Goal: Information Seeking & Learning: Learn about a topic

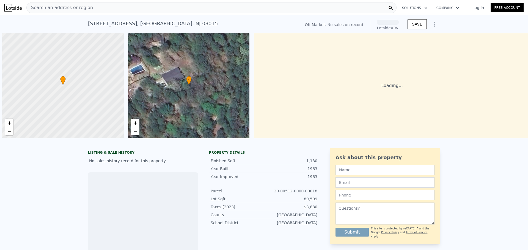
scroll to position [0, 2]
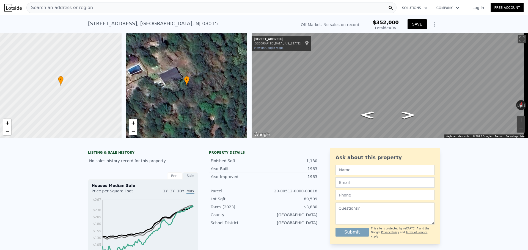
click at [420, 23] on button "SAVE" at bounding box center [416, 24] width 19 height 10
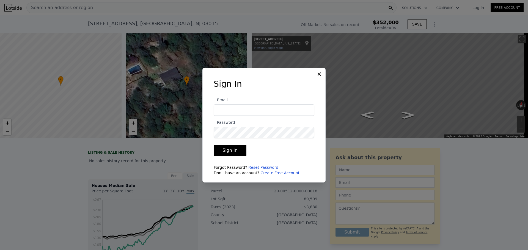
type input "albucchi@gmail.com"
click at [239, 149] on button "Sign In" at bounding box center [230, 150] width 33 height 11
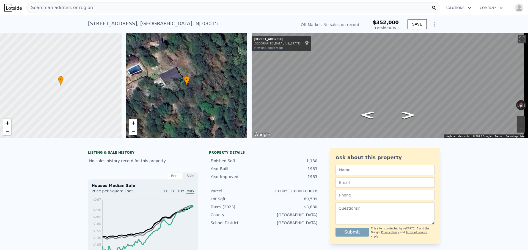
click at [518, 7] on img "button" at bounding box center [519, 7] width 9 height 9
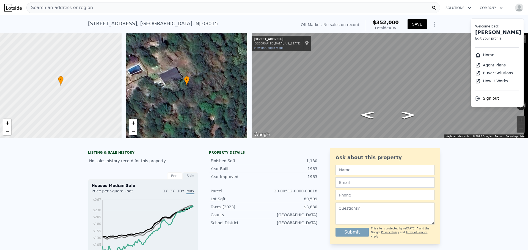
click at [413, 25] on button "SAVE" at bounding box center [416, 24] width 19 height 10
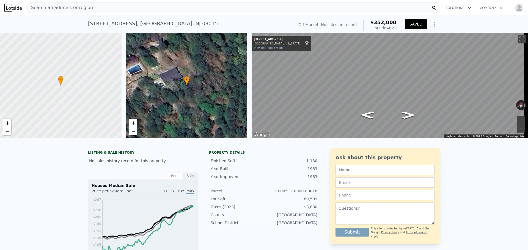
click at [12, 7] on img at bounding box center [12, 8] width 17 height 8
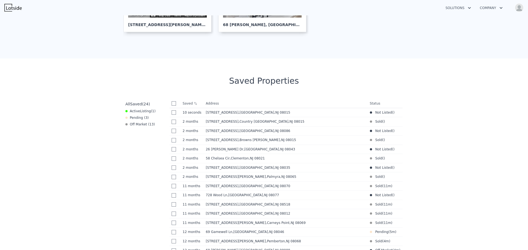
scroll to position [192, 0]
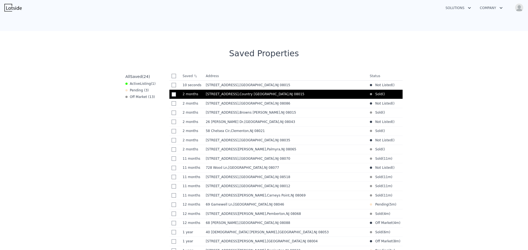
click at [220, 96] on span "[STREET_ADDRESS]" at bounding box center [222, 94] width 33 height 4
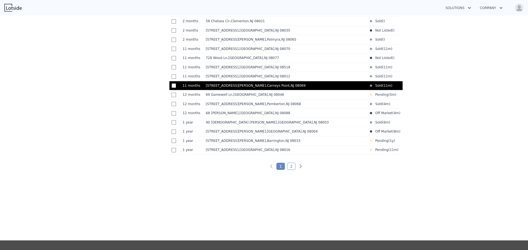
scroll to position [330, 0]
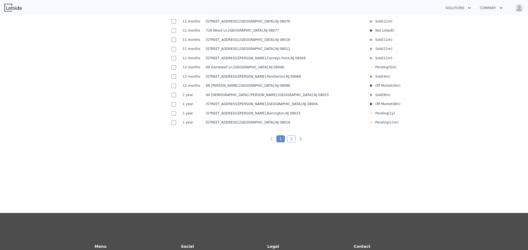
click at [287, 143] on link "2" at bounding box center [291, 138] width 9 height 7
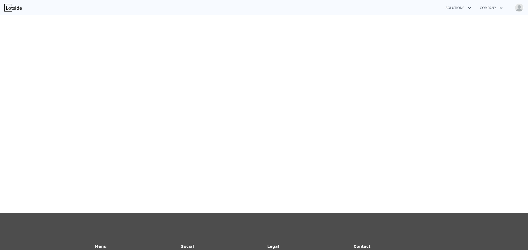
scroll to position [210, 0]
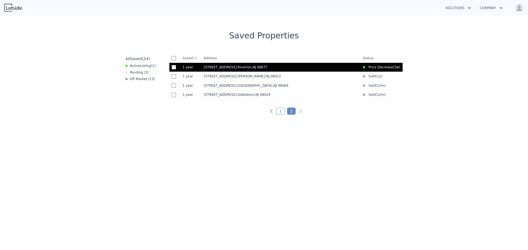
click at [251, 67] on span ", NJ 08077" at bounding box center [259, 67] width 16 height 4
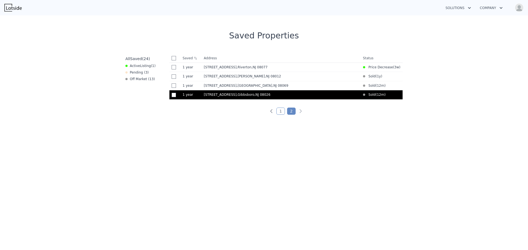
click at [220, 95] on span "37 Norcross Rd" at bounding box center [220, 95] width 33 height 4
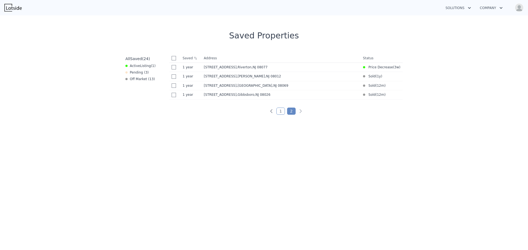
click at [276, 112] on link "1" at bounding box center [280, 111] width 9 height 7
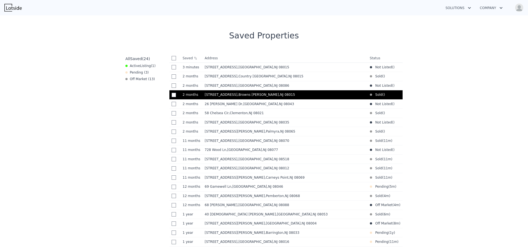
click at [237, 97] on span ", Browns Mills , NJ 08015" at bounding box center [267, 95] width 60 height 4
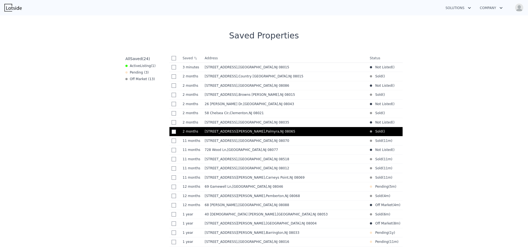
click at [218, 134] on span "[STREET_ADDRESS][PERSON_NAME]" at bounding box center [234, 132] width 60 height 4
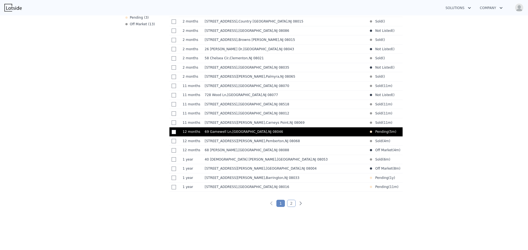
scroll to position [293, 0]
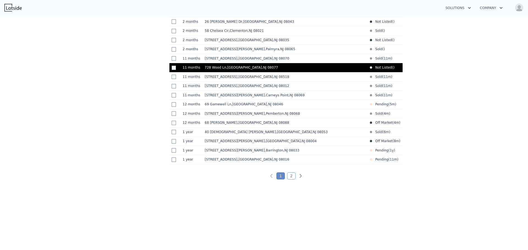
click at [226, 70] on span ", Burlington County , NJ 08077" at bounding box center [253, 68] width 54 height 4
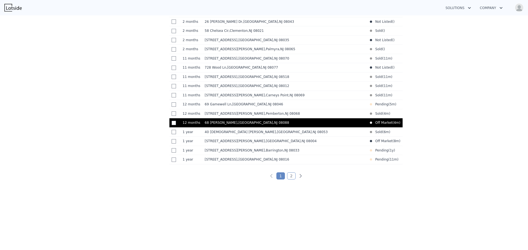
click at [237, 125] on span ", Burlington County , NJ 08088" at bounding box center [264, 123] width 54 height 4
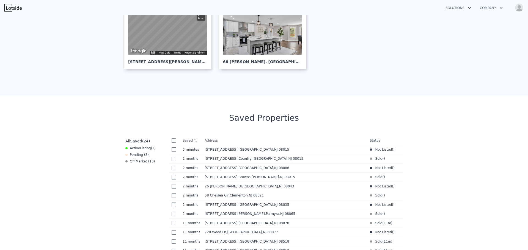
scroll to position [0, 0]
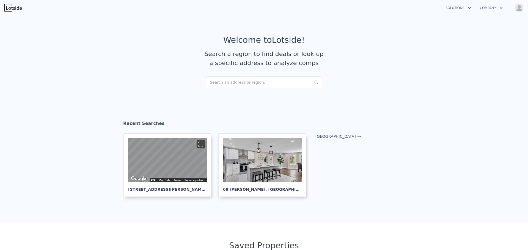
click at [257, 81] on div "Search an address or region..." at bounding box center [264, 82] width 118 height 12
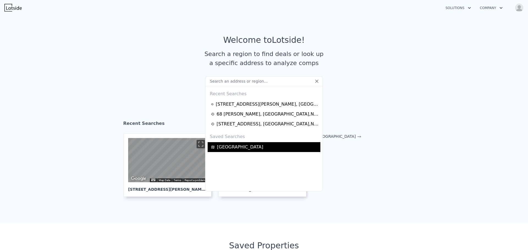
click at [239, 146] on div "[GEOGRAPHIC_DATA]" at bounding box center [265, 147] width 108 height 7
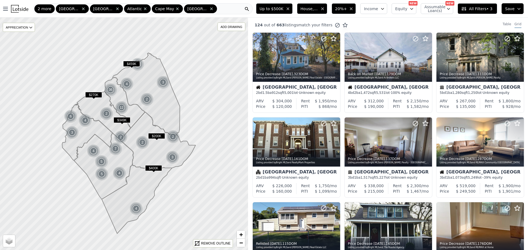
click at [19, 6] on img at bounding box center [19, 9] width 17 height 8
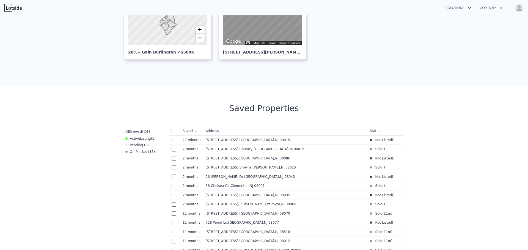
scroll to position [220, 0]
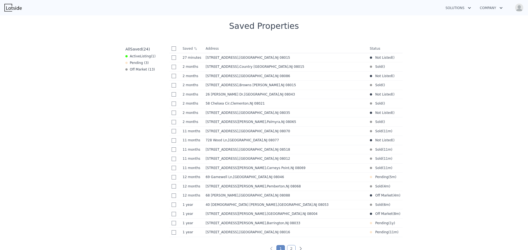
click at [173, 47] on input "checkbox" at bounding box center [174, 48] width 4 height 4
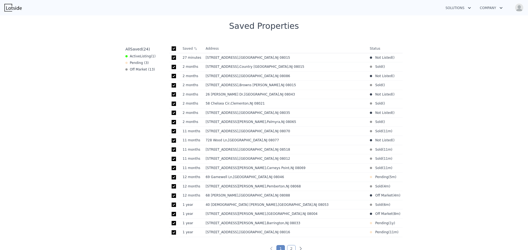
checkbox input "true"
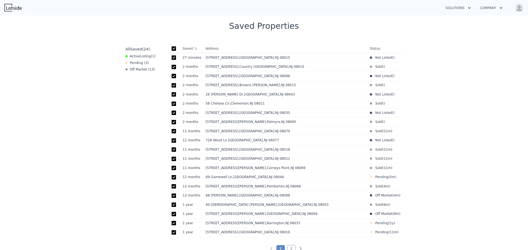
checkbox input "true"
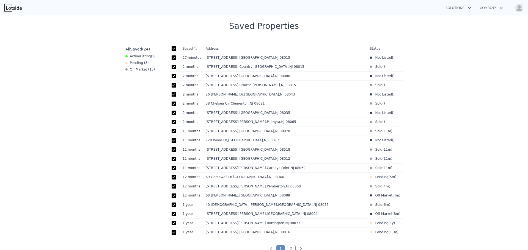
checkbox input "true"
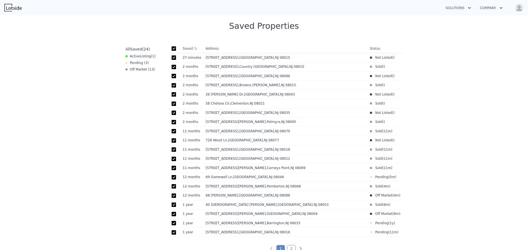
checkbox input "true"
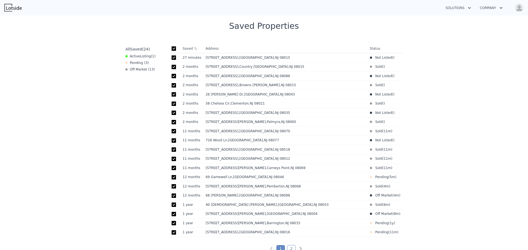
checkbox input "true"
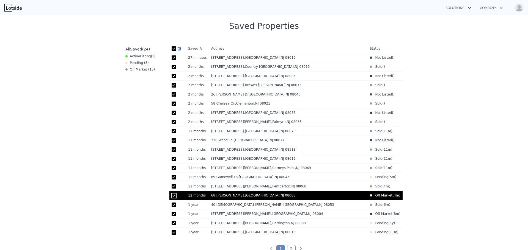
click at [172, 198] on input "checkbox" at bounding box center [174, 196] width 4 height 4
checkbox input "false"
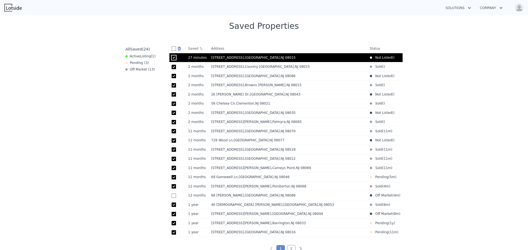
click at [172, 59] on input "checkbox" at bounding box center [174, 58] width 4 height 4
checkbox input "false"
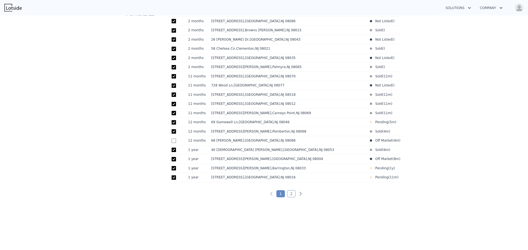
scroll to position [110, 0]
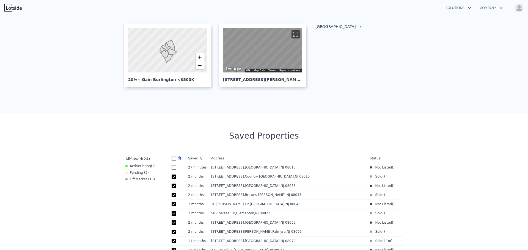
click at [178, 158] on icon at bounding box center [179, 158] width 3 height 3
click at [15, 8] on img at bounding box center [12, 8] width 17 height 8
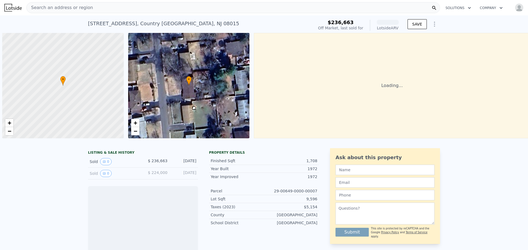
scroll to position [0, 2]
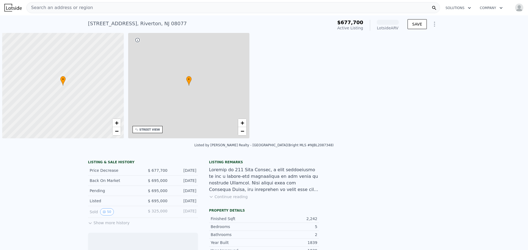
scroll to position [0, 2]
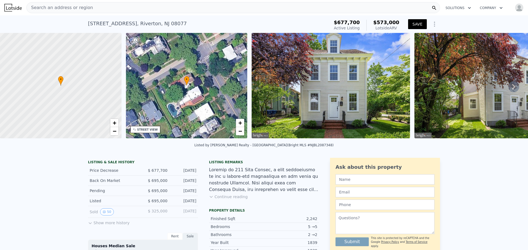
click at [88, 226] on icon at bounding box center [90, 223] width 4 height 4
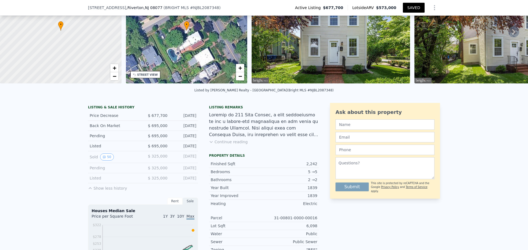
scroll to position [0, 0]
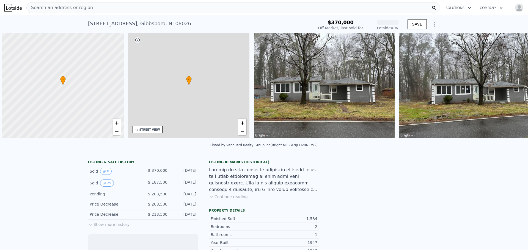
scroll to position [0, 2]
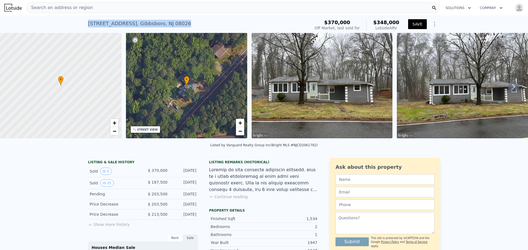
drag, startPoint x: 170, startPoint y: 23, endPoint x: 82, endPoint y: 26, distance: 87.7
click at [82, 26] on div "37 Norcross Rd , Gibbsboro , NJ 08026 Sold Feb 2025 for $370k (~ARV $348k ) $37…" at bounding box center [264, 24] width 528 height 18
copy div "37 Norcross Rd , Gibbsboro , NJ 08026"
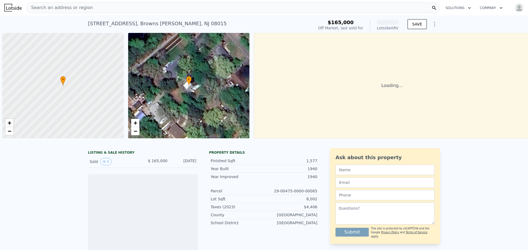
scroll to position [0, 2]
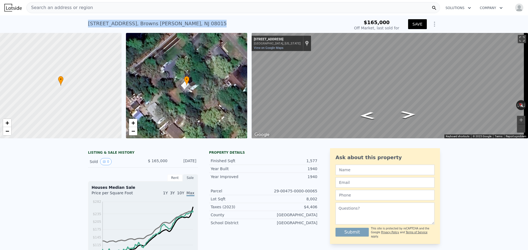
drag, startPoint x: 170, startPoint y: 23, endPoint x: 87, endPoint y: 27, distance: 83.9
click at [88, 27] on div "[STREET_ADDRESS] Sold [DATE] for $165k" at bounding box center [217, 25] width 259 height 15
copy div "11 Gentian St , Browns Mills , NJ 08015"
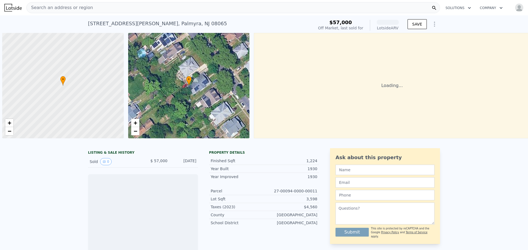
scroll to position [0, 2]
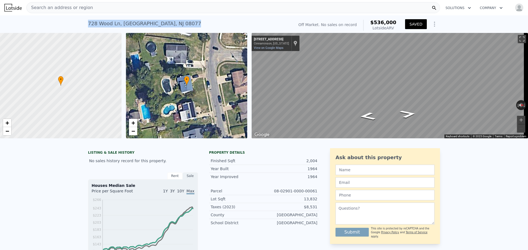
drag, startPoint x: 183, startPoint y: 24, endPoint x: 80, endPoint y: 27, distance: 102.9
click at [80, 27] on div "728 Wood Ln , Burlington County , NJ 08077 No sales on record (~ARV $536k ) Off…" at bounding box center [264, 24] width 528 height 18
copy div "728 Wood Ln , Burlington County , NJ 08077"
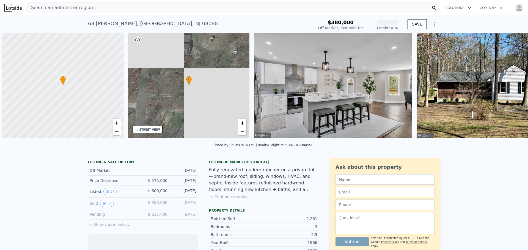
scroll to position [0, 2]
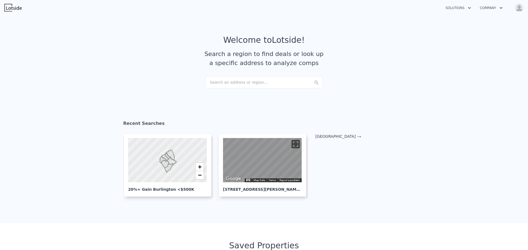
click at [521, 9] on img "button" at bounding box center [519, 7] width 9 height 9
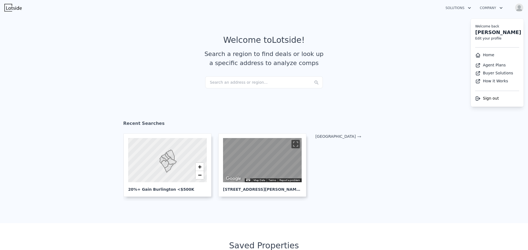
click at [351, 59] on article "Welcome to Lotside ! Search a region to find deals or look up a specific addres…" at bounding box center [264, 55] width 352 height 41
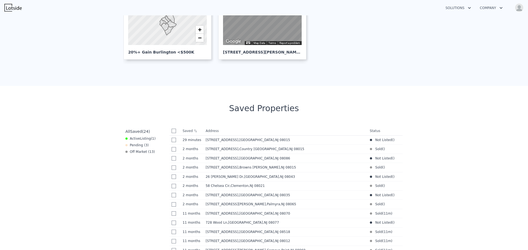
scroll to position [165, 0]
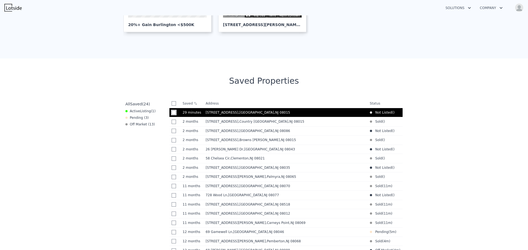
click at [172, 114] on input "checkbox" at bounding box center [174, 112] width 4 height 4
checkbox input "true"
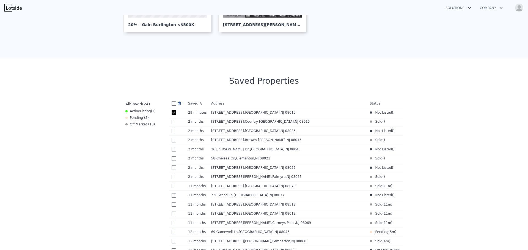
click at [172, 104] on input "checkbox" at bounding box center [174, 103] width 4 height 4
checkbox input "true"
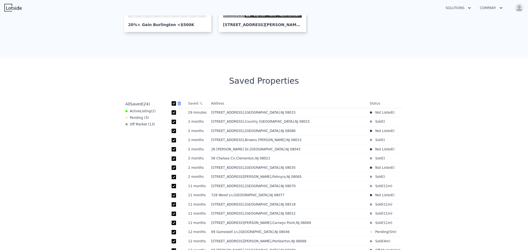
checkbox input "true"
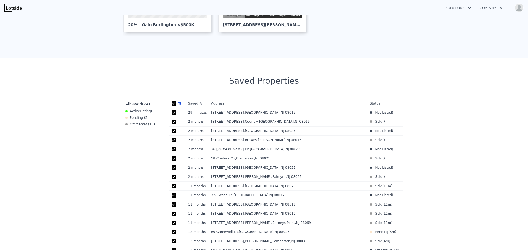
checkbox input "true"
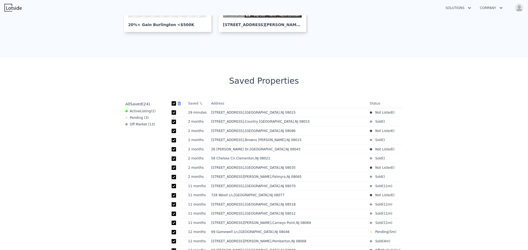
checkbox input "true"
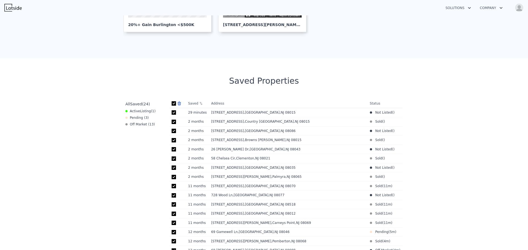
checkbox input "true"
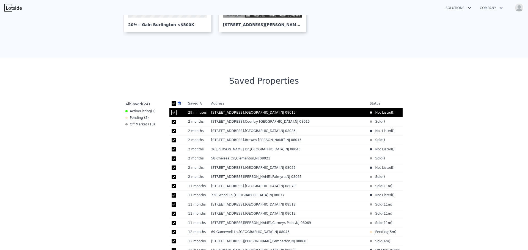
click at [172, 113] on input "checkbox" at bounding box center [174, 112] width 4 height 4
checkbox input "false"
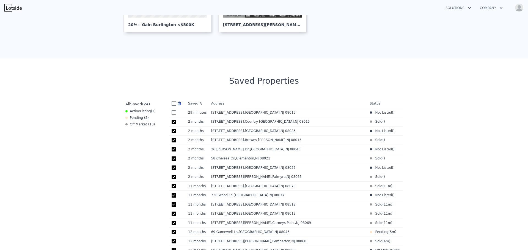
scroll to position [220, 0]
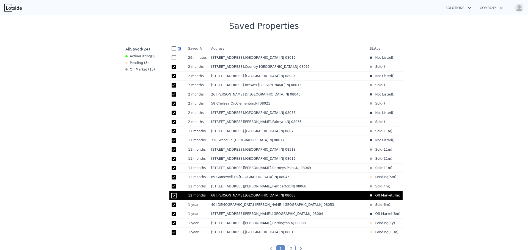
click at [172, 198] on input "checkbox" at bounding box center [174, 196] width 4 height 4
checkbox input "false"
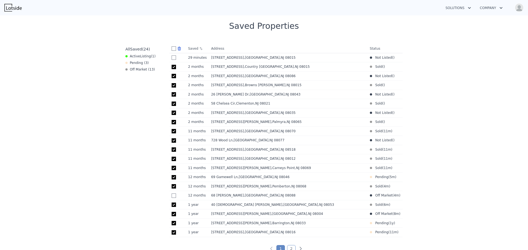
click at [178, 48] on icon at bounding box center [179, 48] width 3 height 3
click at [14, 9] on img at bounding box center [12, 8] width 17 height 8
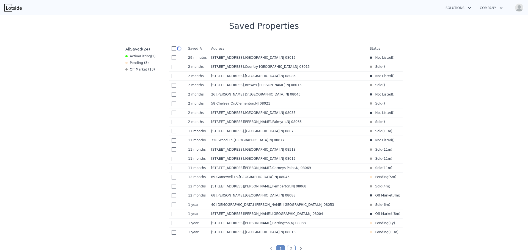
checkbox input "false"
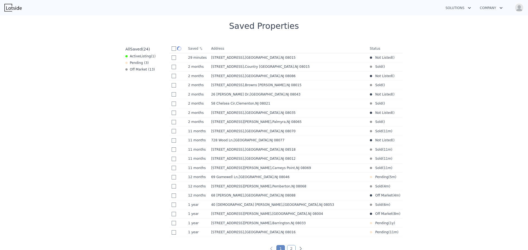
checkbox input "false"
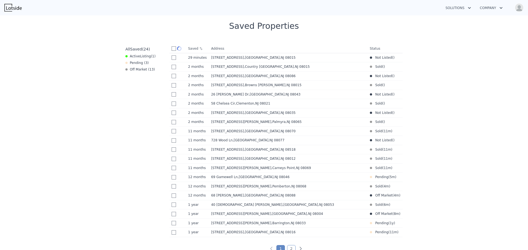
checkbox input "false"
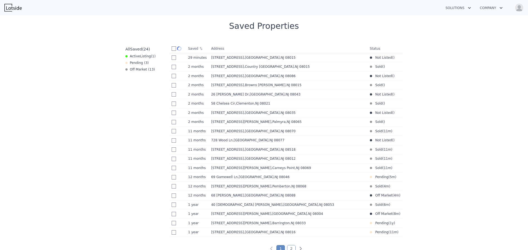
checkbox input "false"
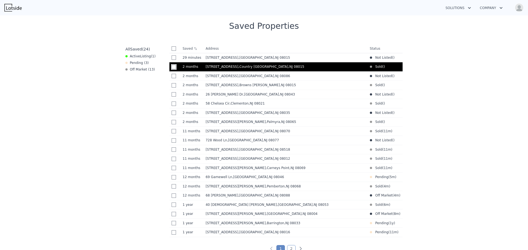
click at [172, 67] on input "checkbox" at bounding box center [174, 67] width 4 height 4
checkbox input "true"
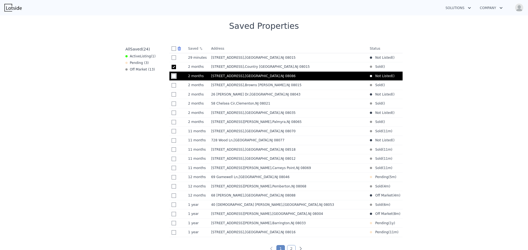
click at [172, 77] on input "checkbox" at bounding box center [174, 76] width 4 height 4
checkbox input "true"
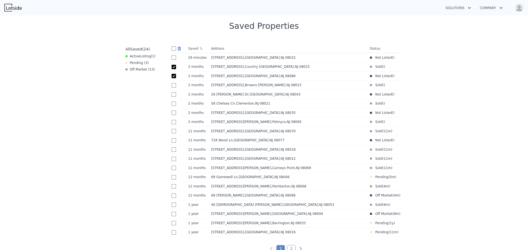
click at [178, 47] on icon at bounding box center [179, 48] width 3 height 3
click at [18, 5] on img at bounding box center [12, 8] width 17 height 8
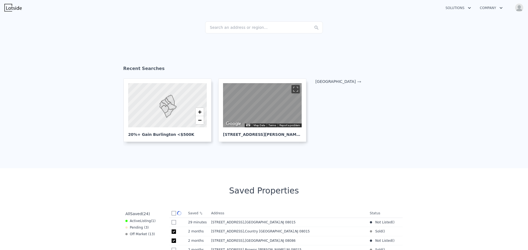
scroll to position [0, 0]
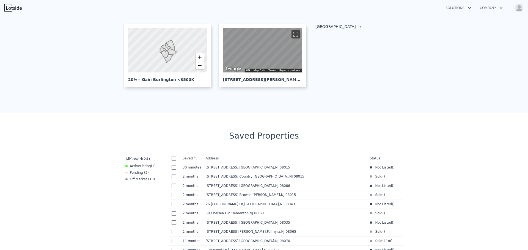
scroll to position [165, 0]
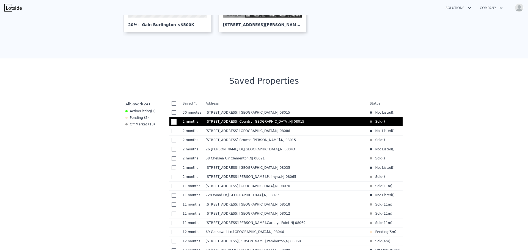
click at [172, 122] on input "checkbox" at bounding box center [174, 122] width 4 height 4
checkbox input "true"
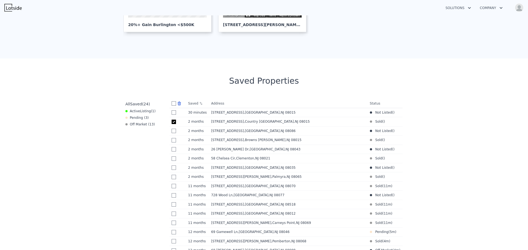
click at [178, 103] on icon at bounding box center [179, 103] width 3 height 3
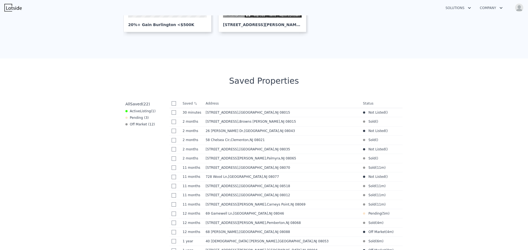
scroll to position [0, 0]
